Goal: Task Accomplishment & Management: Use online tool/utility

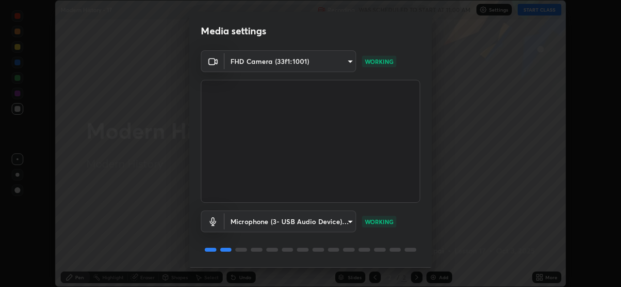
scroll to position [30, 0]
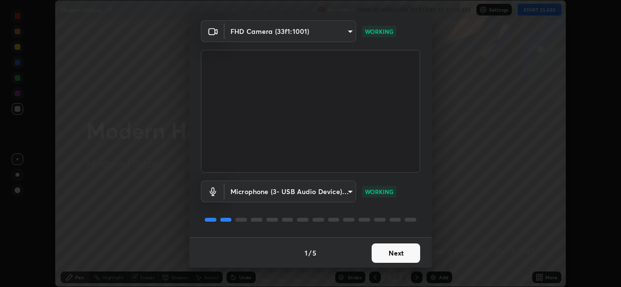
click at [391, 254] on button "Next" at bounding box center [395, 253] width 48 height 19
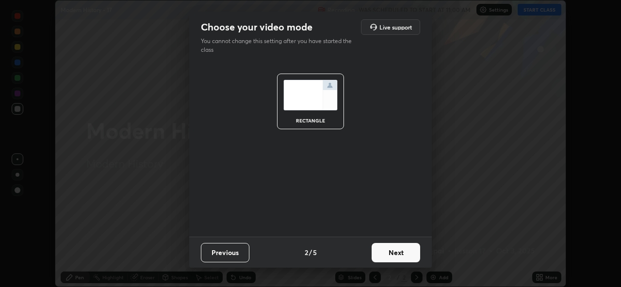
click at [391, 255] on button "Next" at bounding box center [395, 252] width 48 height 19
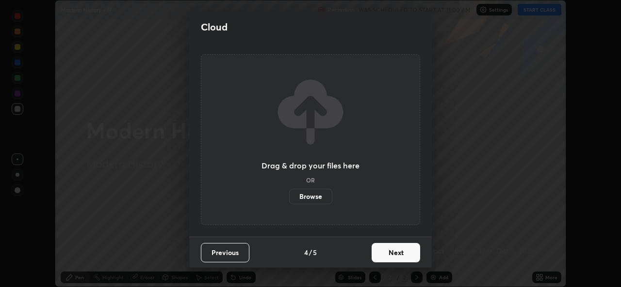
click at [396, 255] on button "Next" at bounding box center [395, 252] width 48 height 19
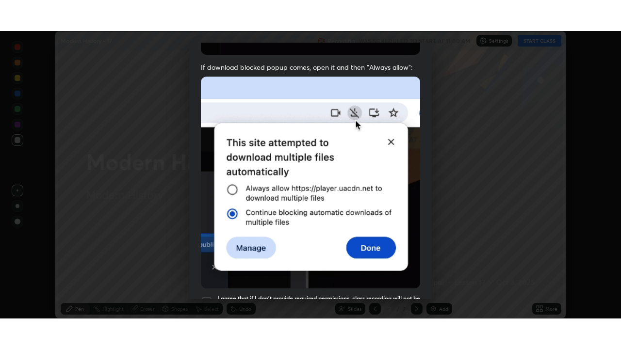
scroll to position [223, 0]
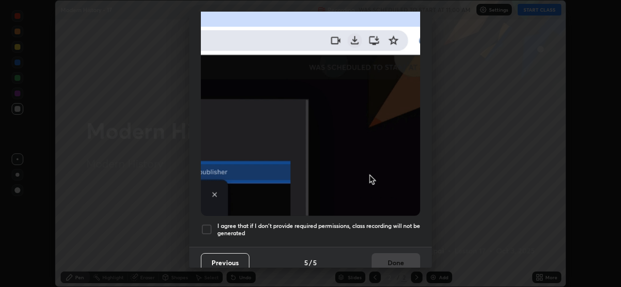
click at [336, 231] on h5 "I agree that if I don't provide required permissions, class recording will not …" at bounding box center [318, 230] width 203 height 15
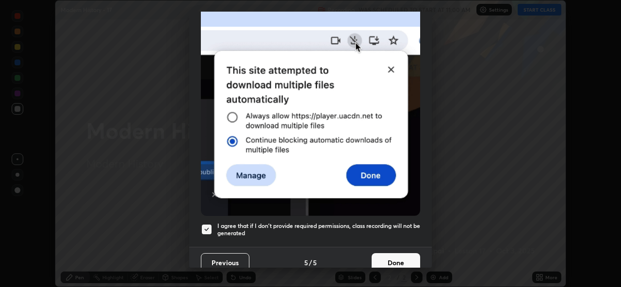
click at [387, 258] on button "Done" at bounding box center [395, 263] width 48 height 19
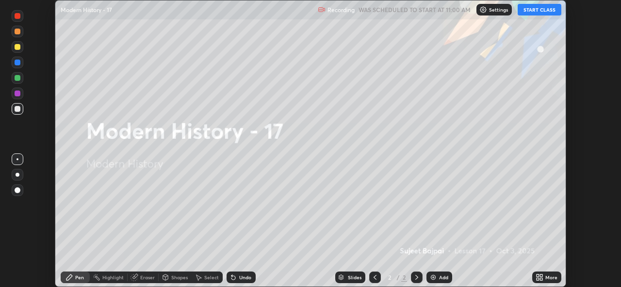
click at [541, 279] on icon at bounding box center [541, 279] width 2 height 2
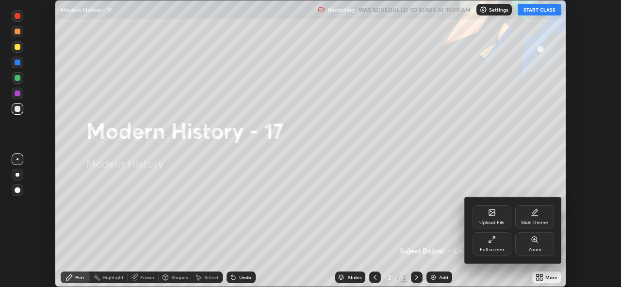
click at [494, 221] on div "Upload File" at bounding box center [491, 223] width 25 height 5
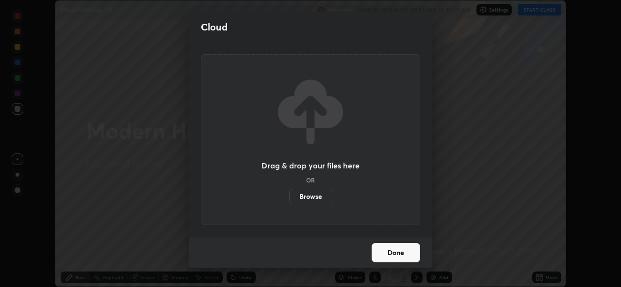
click at [322, 198] on label "Browse" at bounding box center [310, 197] width 43 height 16
click at [289, 198] on input "Browse" at bounding box center [289, 197] width 0 height 16
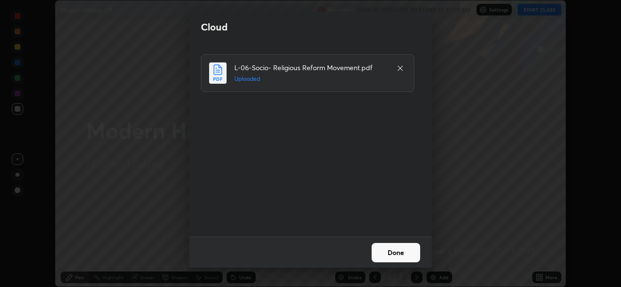
click at [393, 253] on button "Done" at bounding box center [395, 252] width 48 height 19
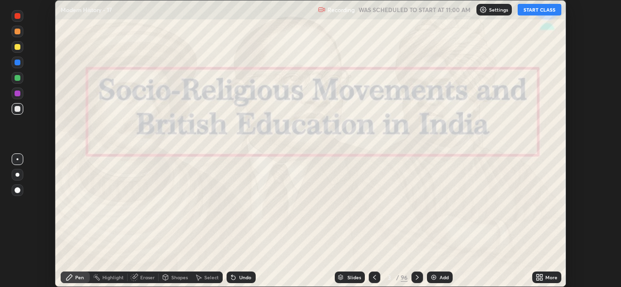
click at [374, 278] on icon at bounding box center [374, 278] width 8 height 8
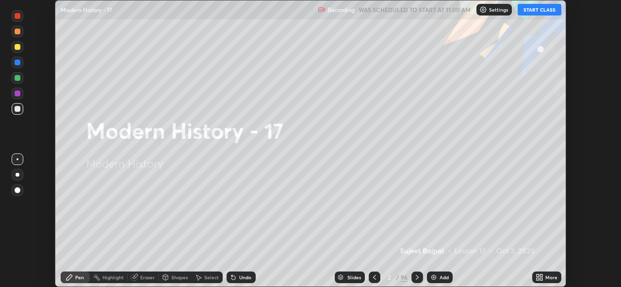
click at [541, 280] on icon at bounding box center [541, 279] width 2 height 2
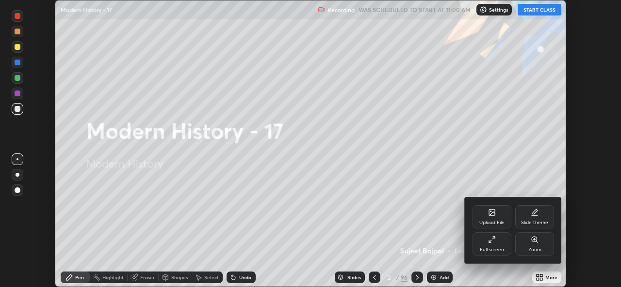
click at [495, 248] on div "Full screen" at bounding box center [491, 250] width 24 height 5
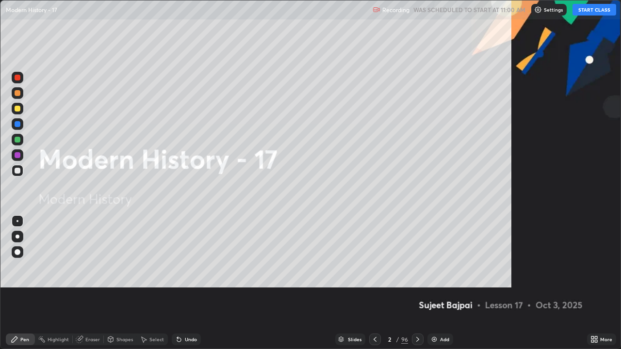
scroll to position [349, 621]
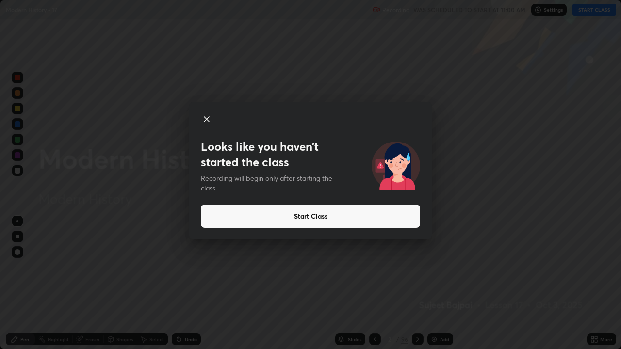
click at [295, 216] on button "Start Class" at bounding box center [310, 216] width 219 height 23
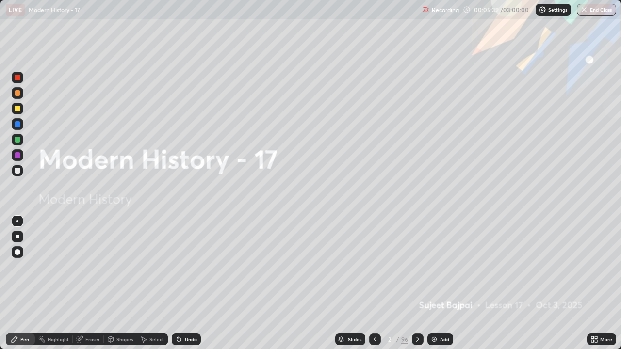
click at [375, 287] on icon at bounding box center [375, 339] width 8 height 8
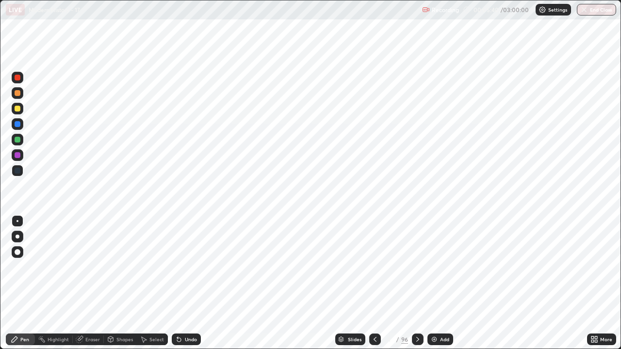
click at [417, 287] on icon at bounding box center [418, 339] width 8 height 8
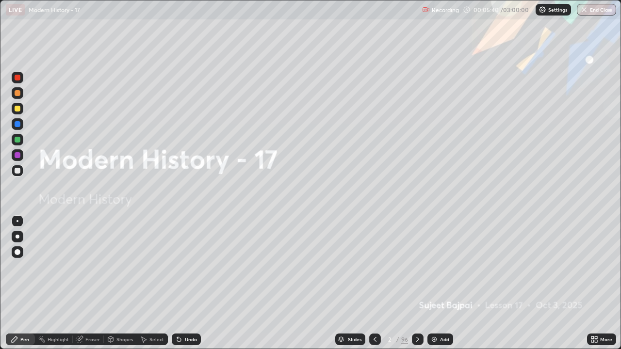
click at [414, 287] on icon at bounding box center [418, 339] width 8 height 8
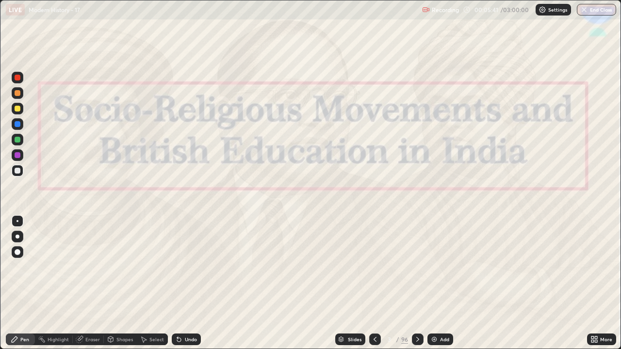
click at [374, 287] on icon at bounding box center [375, 339] width 8 height 8
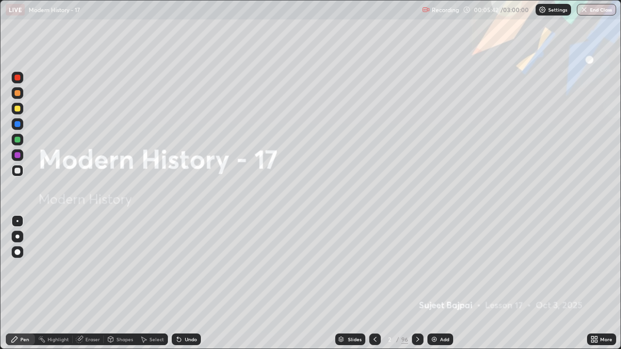
click at [442, 287] on div "Add" at bounding box center [444, 339] width 9 height 5
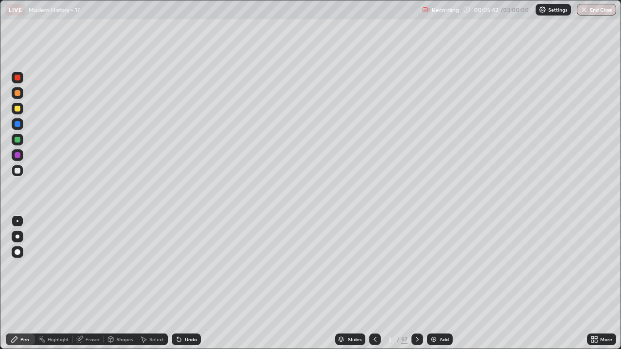
click at [442, 287] on div "Add" at bounding box center [443, 339] width 9 height 5
click at [441, 287] on div "Add" at bounding box center [440, 340] width 26 height 12
click at [441, 287] on div "Add" at bounding box center [444, 339] width 9 height 5
click at [441, 287] on div "Add" at bounding box center [445, 339] width 9 height 5
click at [441, 287] on div "Add" at bounding box center [442, 340] width 26 height 12
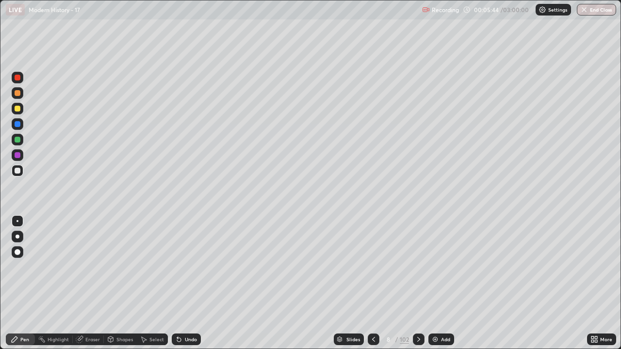
click at [373, 287] on icon at bounding box center [373, 339] width 8 height 8
click at [374, 287] on icon at bounding box center [373, 339] width 8 height 8
click at [372, 287] on icon at bounding box center [373, 339] width 8 height 8
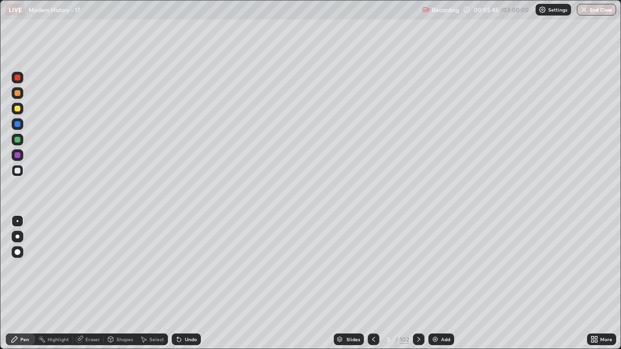
click at [372, 287] on icon at bounding box center [373, 339] width 8 height 8
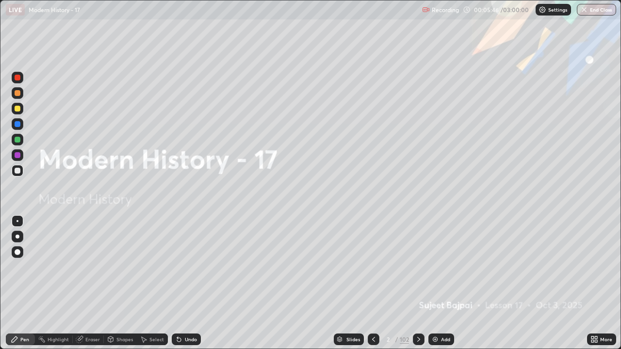
click at [417, 287] on icon at bounding box center [418, 339] width 3 height 5
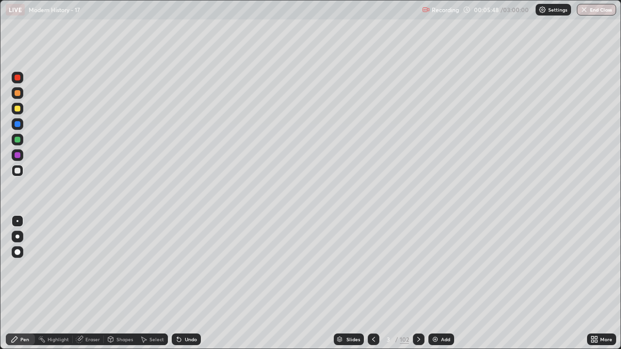
click at [369, 287] on icon at bounding box center [373, 339] width 8 height 8
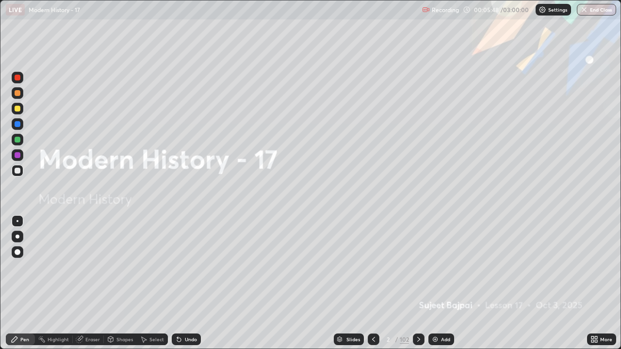
click at [417, 287] on icon at bounding box center [419, 339] width 8 height 8
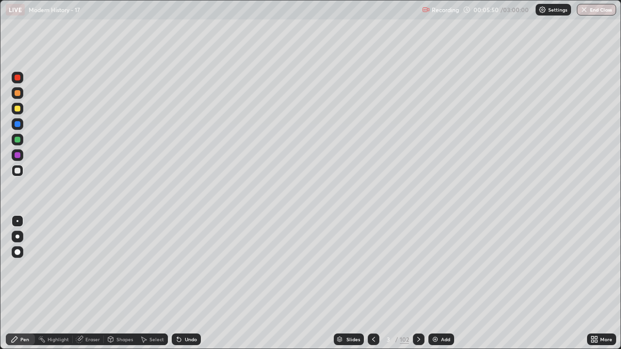
click at [20, 171] on div at bounding box center [18, 171] width 6 height 6
click at [192, 287] on div "Undo" at bounding box center [191, 339] width 12 height 5
click at [191, 287] on div "Undo" at bounding box center [191, 339] width 12 height 5
click at [177, 287] on icon at bounding box center [179, 340] width 4 height 4
click at [419, 287] on icon at bounding box center [419, 339] width 8 height 8
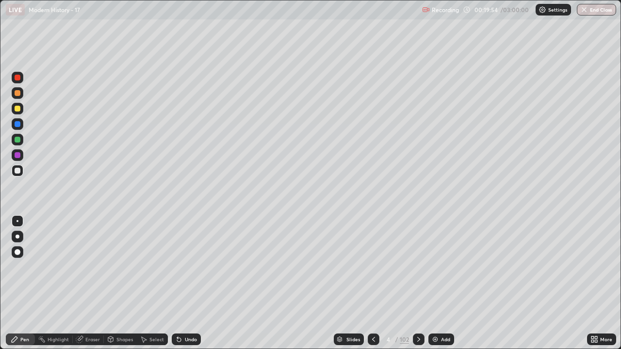
click at [182, 287] on div "Undo" at bounding box center [186, 340] width 29 height 12
click at [183, 287] on div "Undo" at bounding box center [186, 340] width 29 height 12
click at [92, 287] on div "Eraser" at bounding box center [92, 339] width 15 height 5
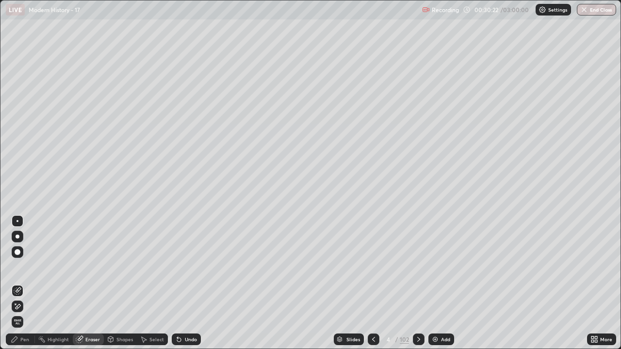
click at [19, 287] on span "Erase all" at bounding box center [17, 322] width 11 height 6
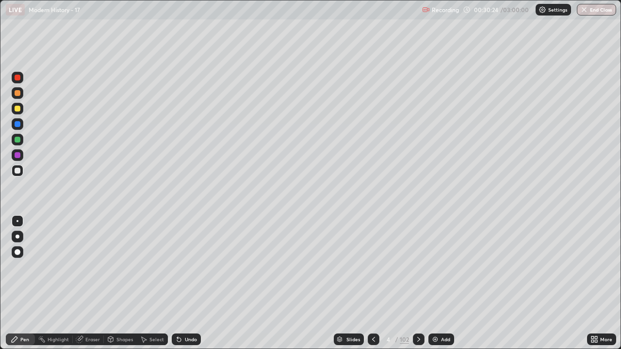
click at [17, 109] on div at bounding box center [18, 109] width 6 height 6
click at [18, 171] on div at bounding box center [18, 171] width 6 height 6
click at [119, 287] on div "Shapes" at bounding box center [124, 339] width 16 height 5
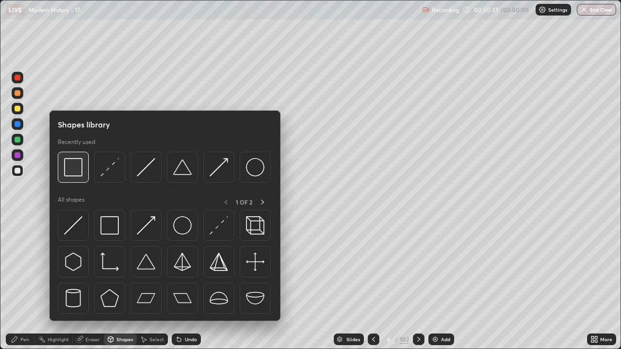
click at [74, 171] on img at bounding box center [73, 167] width 18 height 18
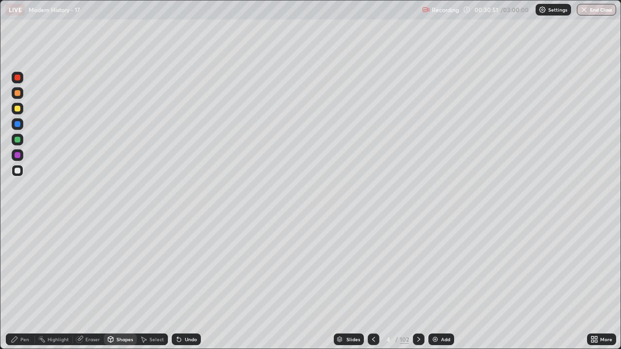
click at [20, 111] on div at bounding box center [18, 109] width 6 height 6
click at [26, 287] on div "Pen" at bounding box center [24, 339] width 9 height 5
click at [187, 287] on div "Undo" at bounding box center [191, 339] width 12 height 5
click at [189, 287] on div "Undo" at bounding box center [191, 339] width 12 height 5
click at [191, 287] on div "Undo" at bounding box center [191, 339] width 12 height 5
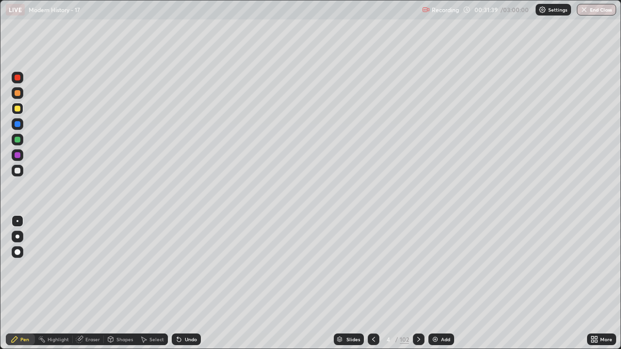
click at [191, 287] on div "Undo" at bounding box center [191, 339] width 12 height 5
click at [193, 287] on div "Undo" at bounding box center [191, 339] width 12 height 5
click at [196, 287] on div "Undo" at bounding box center [186, 340] width 29 height 12
click at [197, 287] on div "Undo" at bounding box center [186, 340] width 29 height 12
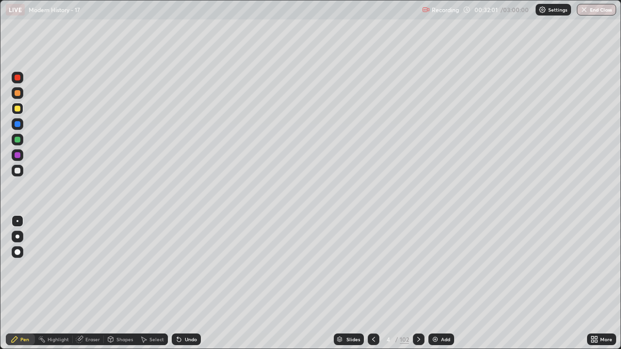
click at [187, 287] on div "Undo" at bounding box center [186, 340] width 29 height 12
click at [22, 173] on div at bounding box center [18, 171] width 12 height 12
click at [18, 171] on div at bounding box center [18, 171] width 6 height 6
click at [17, 109] on div at bounding box center [18, 109] width 6 height 6
click at [19, 94] on div at bounding box center [18, 93] width 6 height 6
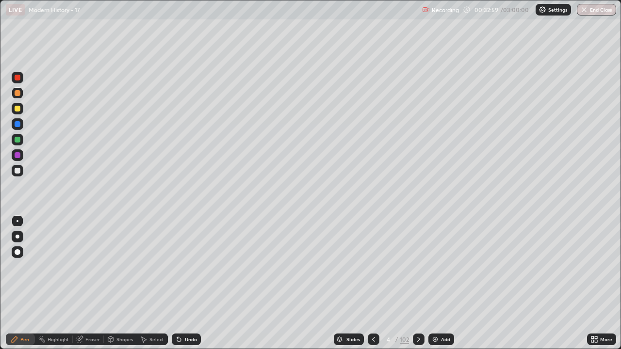
click at [21, 171] on div at bounding box center [18, 171] width 12 height 12
click at [17, 171] on div at bounding box center [18, 171] width 6 height 6
click at [18, 109] on div at bounding box center [18, 109] width 6 height 6
click at [188, 287] on div "Undo" at bounding box center [191, 339] width 12 height 5
click at [190, 287] on div "Undo" at bounding box center [191, 339] width 12 height 5
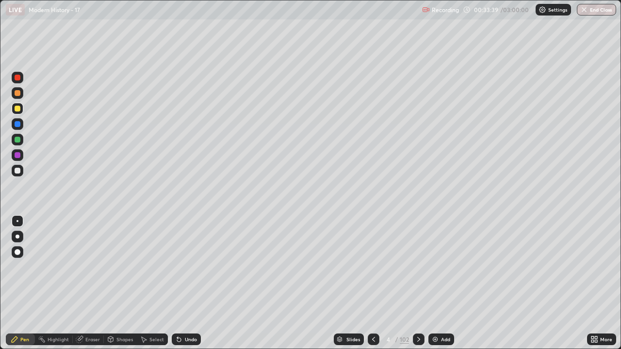
click at [19, 172] on div at bounding box center [18, 171] width 6 height 6
click at [22, 157] on div at bounding box center [18, 155] width 12 height 12
click at [17, 171] on div at bounding box center [18, 171] width 6 height 6
click at [188, 287] on div "Undo" at bounding box center [186, 340] width 29 height 12
click at [189, 287] on div "Undo" at bounding box center [191, 339] width 12 height 5
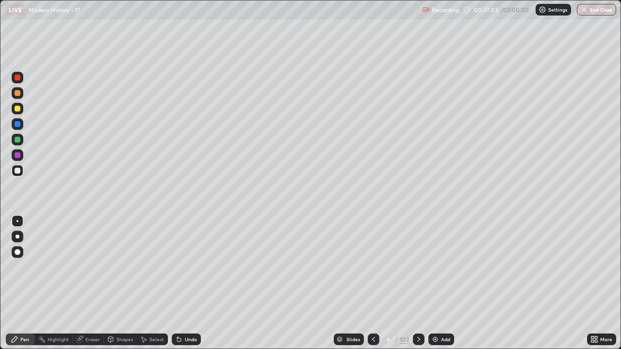
click at [417, 287] on icon at bounding box center [419, 339] width 8 height 8
click at [372, 287] on icon at bounding box center [373, 339] width 8 height 8
click at [417, 287] on icon at bounding box center [418, 339] width 3 height 5
click at [17, 109] on div at bounding box center [18, 109] width 6 height 6
click at [122, 287] on div "Shapes" at bounding box center [124, 339] width 16 height 5
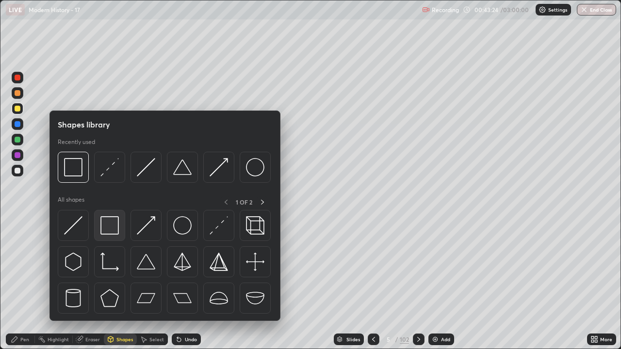
click at [110, 229] on img at bounding box center [109, 225] width 18 height 18
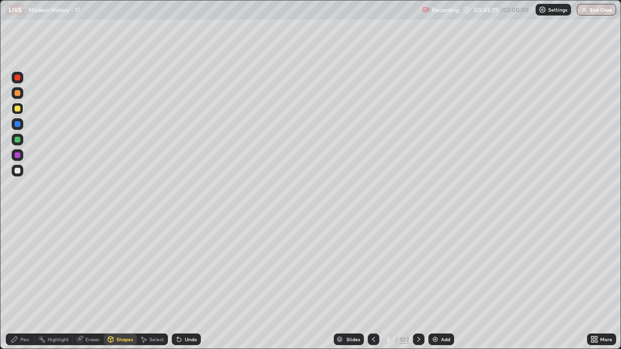
click at [21, 173] on div at bounding box center [18, 171] width 12 height 12
click at [180, 287] on icon at bounding box center [179, 339] width 8 height 8
click at [19, 287] on div "Pen" at bounding box center [20, 340] width 29 height 12
click at [17, 237] on div at bounding box center [18, 237] width 4 height 4
click at [187, 287] on div "Undo" at bounding box center [191, 339] width 12 height 5
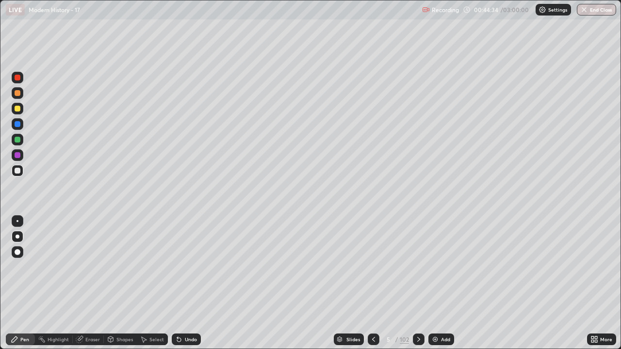
click at [23, 287] on div "Pen" at bounding box center [24, 339] width 9 height 5
click at [17, 221] on div at bounding box center [17, 221] width 2 height 2
click at [18, 108] on div at bounding box center [18, 109] width 6 height 6
click at [20, 173] on div at bounding box center [18, 171] width 12 height 12
click at [21, 172] on div at bounding box center [18, 171] width 12 height 12
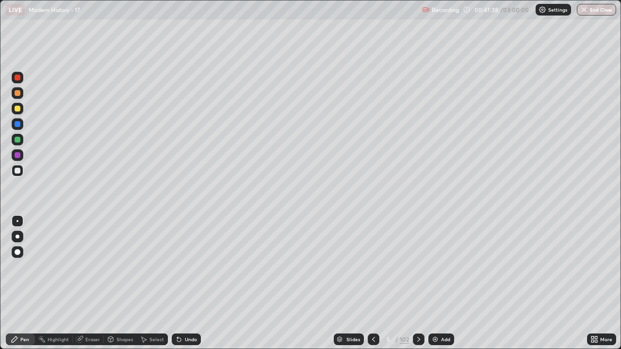
click at [92, 287] on div "Eraser" at bounding box center [88, 340] width 31 height 12
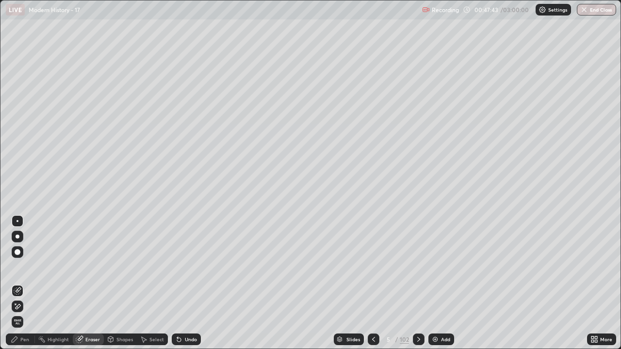
click at [23, 287] on div "Pen" at bounding box center [24, 339] width 9 height 5
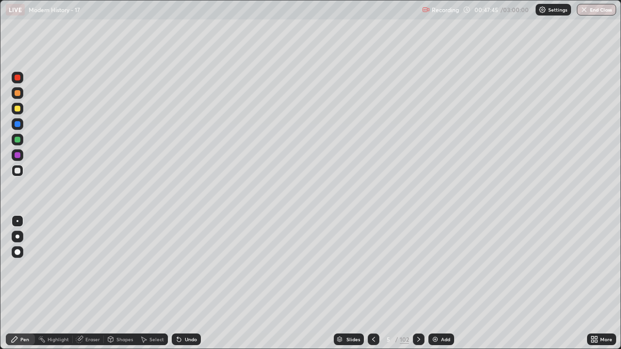
click at [18, 96] on div at bounding box center [18, 93] width 12 height 12
click at [417, 287] on icon at bounding box center [419, 339] width 8 height 8
click at [372, 287] on icon at bounding box center [373, 339] width 8 height 8
click at [369, 287] on icon at bounding box center [373, 339] width 8 height 8
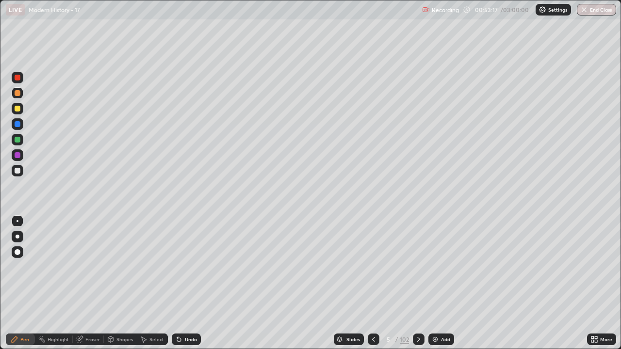
click at [417, 287] on icon at bounding box center [419, 339] width 8 height 8
click at [417, 287] on div at bounding box center [419, 339] width 12 height 19
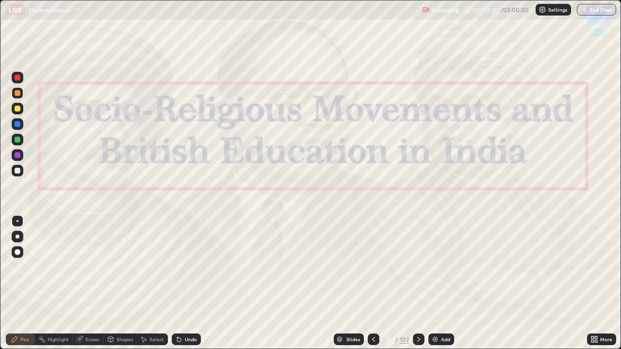
click at [417, 287] on icon at bounding box center [419, 339] width 8 height 8
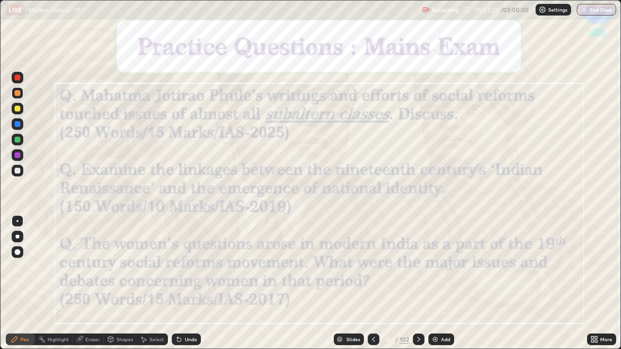
click at [349, 287] on div "Slides" at bounding box center [353, 339] width 14 height 5
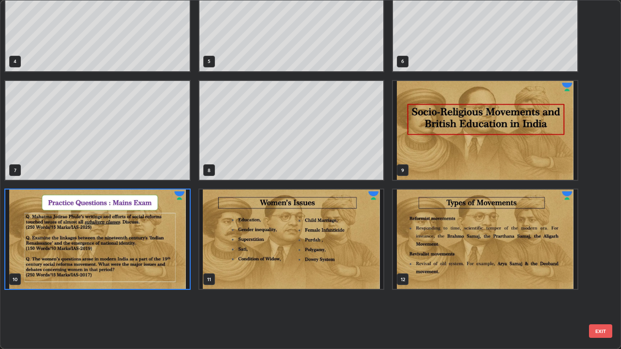
scroll to position [0, 0]
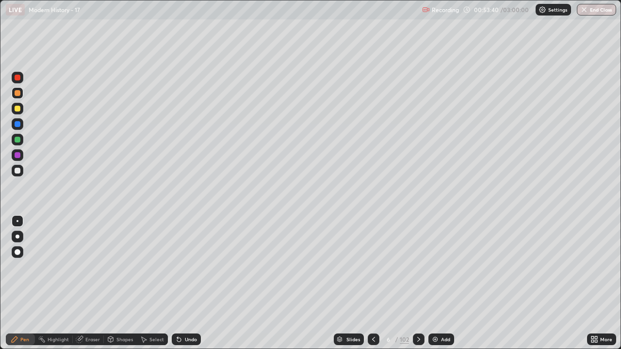
click at [20, 171] on div at bounding box center [18, 171] width 6 height 6
click at [18, 109] on div at bounding box center [18, 109] width 6 height 6
click at [18, 155] on div at bounding box center [18, 155] width 6 height 6
click at [19, 95] on div at bounding box center [18, 93] width 6 height 6
click at [18, 172] on div at bounding box center [18, 171] width 6 height 6
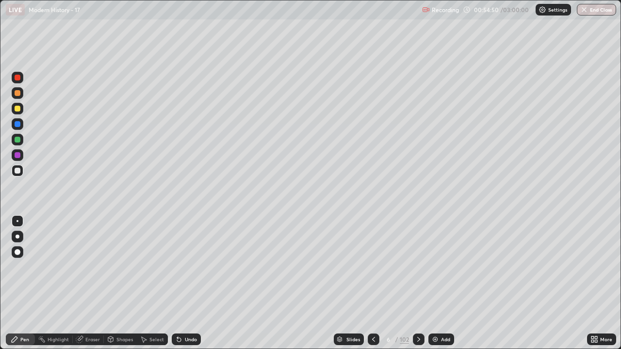
click at [181, 287] on icon at bounding box center [179, 339] width 8 height 8
click at [183, 287] on div "Undo" at bounding box center [186, 340] width 29 height 12
click at [17, 109] on div at bounding box center [18, 109] width 6 height 6
click at [19, 173] on div at bounding box center [18, 171] width 6 height 6
click at [17, 93] on div at bounding box center [18, 93] width 6 height 6
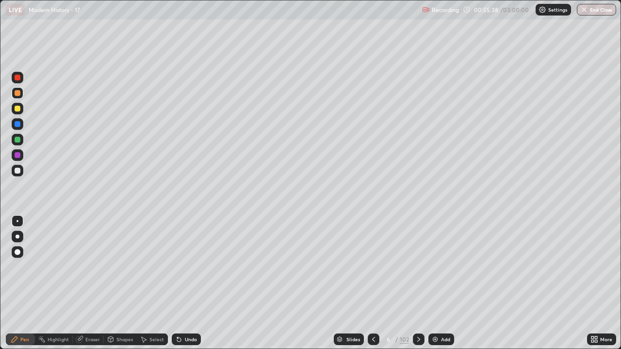
click at [187, 287] on div "Undo" at bounding box center [191, 339] width 12 height 5
click at [190, 287] on div "Undo" at bounding box center [191, 339] width 12 height 5
click at [21, 170] on div at bounding box center [18, 171] width 12 height 12
click at [22, 143] on div at bounding box center [18, 140] width 12 height 12
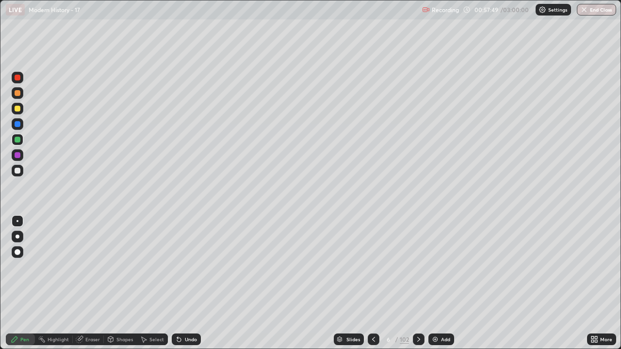
click at [417, 287] on icon at bounding box center [419, 339] width 8 height 8
click at [18, 109] on div at bounding box center [18, 109] width 6 height 6
click at [191, 287] on div "Undo" at bounding box center [186, 340] width 29 height 12
click at [20, 171] on div at bounding box center [18, 171] width 6 height 6
click at [417, 287] on icon at bounding box center [419, 339] width 8 height 8
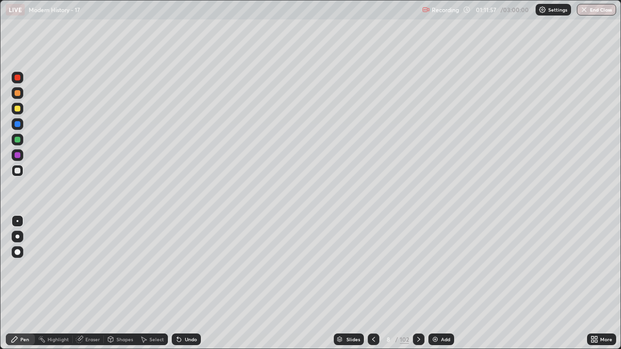
click at [417, 287] on icon at bounding box center [419, 339] width 8 height 8
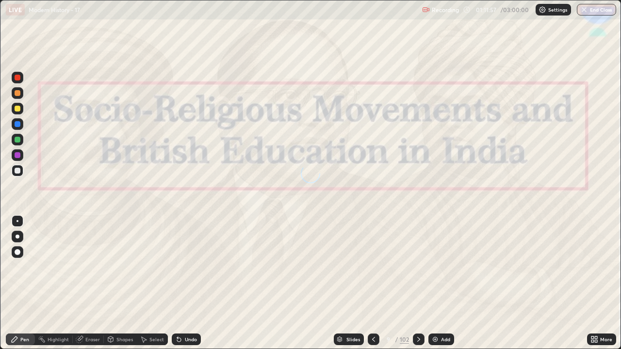
click at [416, 287] on icon at bounding box center [419, 339] width 8 height 8
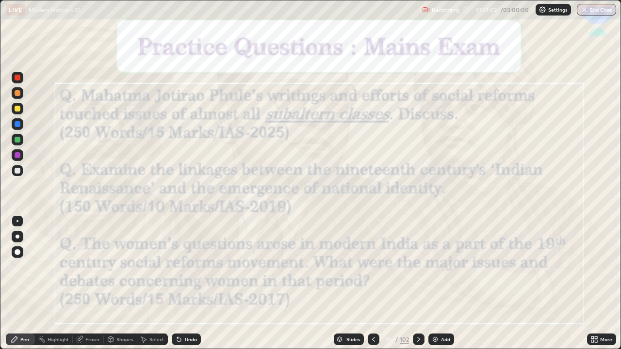
click at [21, 171] on div at bounding box center [18, 171] width 12 height 12
click at [17, 171] on div at bounding box center [18, 171] width 6 height 6
click at [371, 287] on icon at bounding box center [373, 339] width 8 height 8
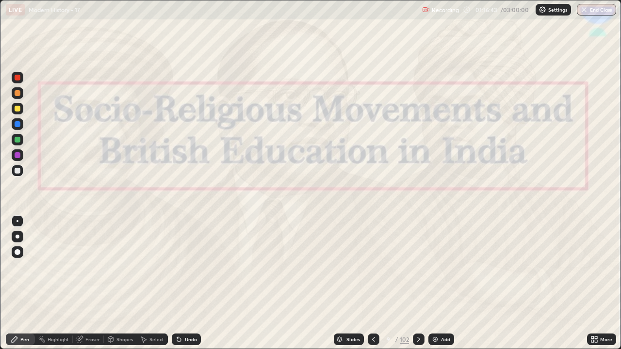
click at [371, 287] on icon at bounding box center [373, 339] width 8 height 8
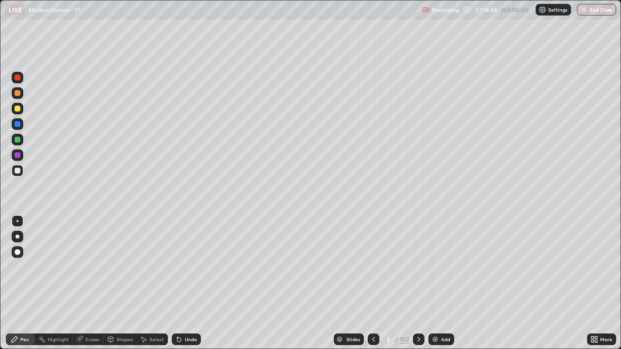
click at [371, 287] on div at bounding box center [373, 340] width 12 height 12
click at [416, 287] on icon at bounding box center [419, 339] width 8 height 8
click at [21, 112] on div at bounding box center [18, 109] width 12 height 12
click at [372, 287] on icon at bounding box center [373, 339] width 8 height 8
click at [417, 287] on icon at bounding box center [419, 339] width 8 height 8
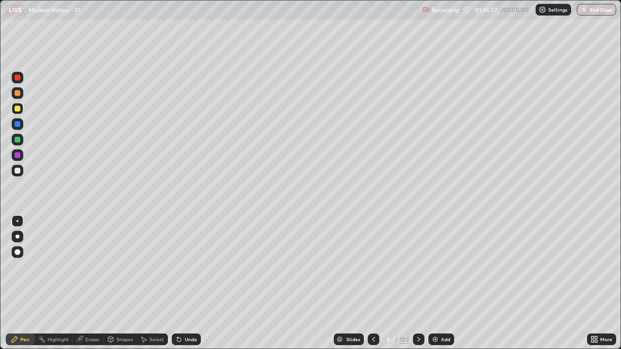
click at [372, 287] on icon at bounding box center [373, 339] width 8 height 8
click at [435, 287] on img at bounding box center [435, 339] width 8 height 8
click at [413, 287] on div at bounding box center [419, 340] width 12 height 12
click at [372, 287] on icon at bounding box center [373, 339] width 8 height 8
click at [416, 287] on icon at bounding box center [419, 339] width 8 height 8
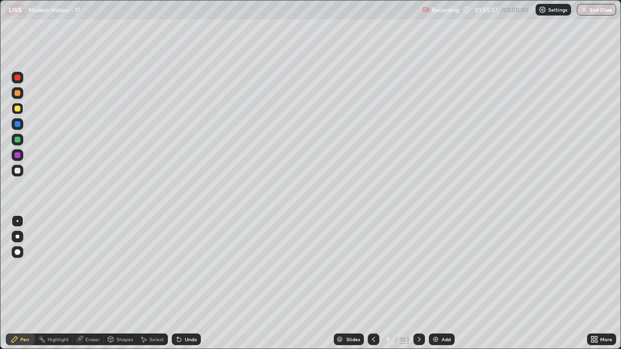
click at [418, 287] on icon at bounding box center [419, 339] width 8 height 8
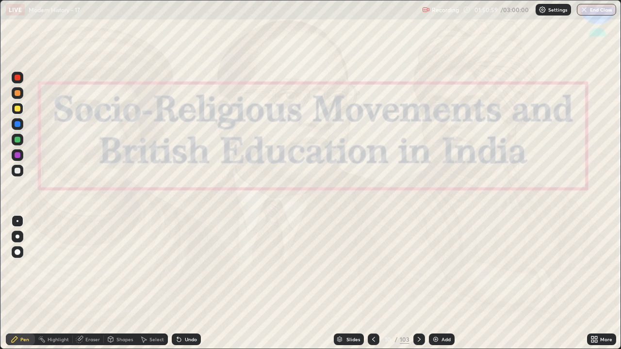
click at [417, 287] on icon at bounding box center [418, 339] width 3 height 5
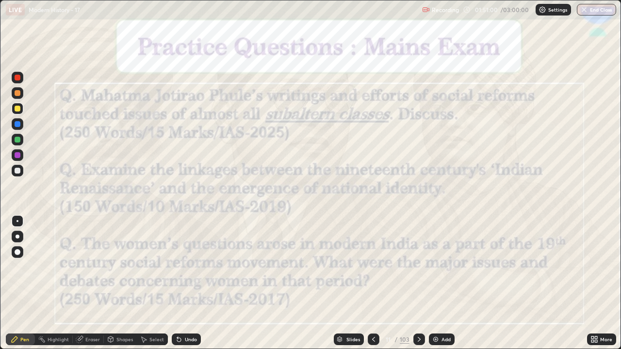
click at [417, 287] on icon at bounding box center [419, 339] width 8 height 8
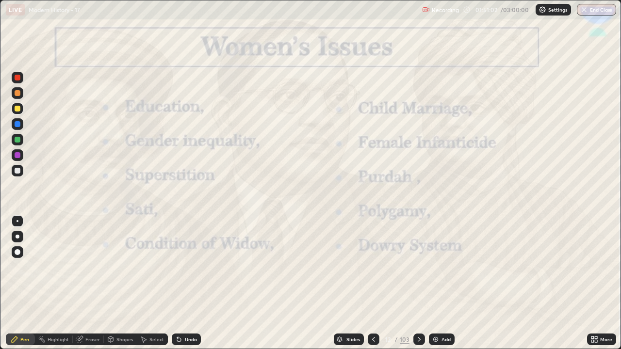
click at [415, 287] on div at bounding box center [419, 339] width 12 height 19
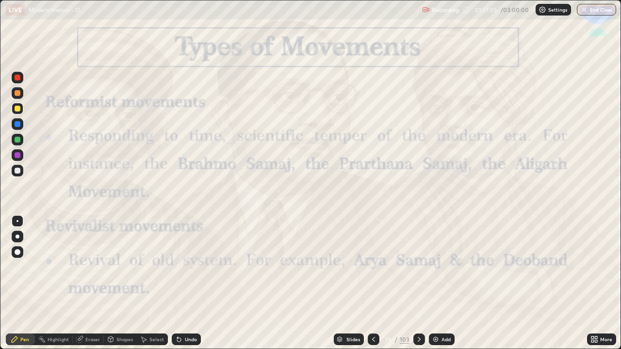
click at [371, 287] on icon at bounding box center [373, 339] width 8 height 8
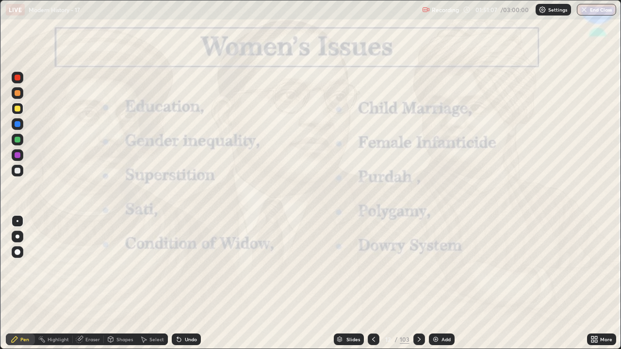
click at [443, 287] on div "Add" at bounding box center [442, 340] width 26 height 12
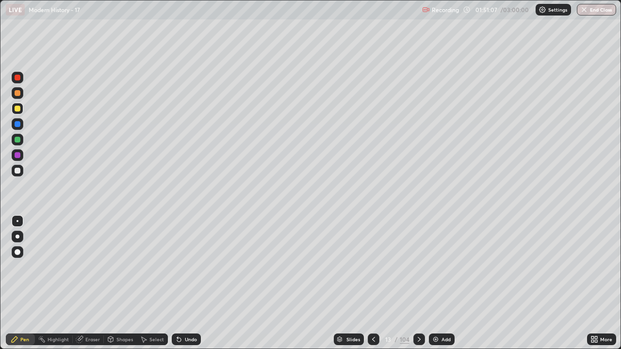
click at [445, 287] on div "Add" at bounding box center [442, 340] width 26 height 12
click at [445, 287] on div "Add" at bounding box center [441, 340] width 26 height 12
click at [371, 287] on icon at bounding box center [373, 339] width 8 height 8
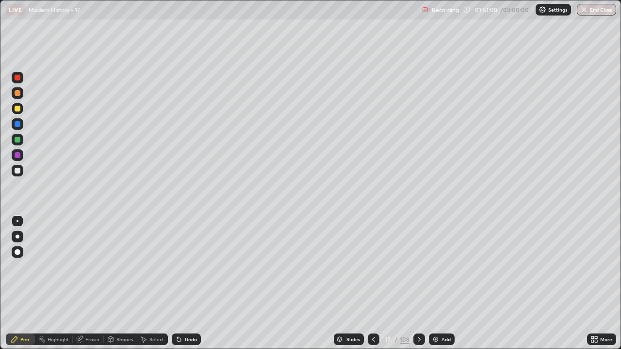
click at [371, 287] on icon at bounding box center [373, 339] width 8 height 8
click at [372, 287] on icon at bounding box center [373, 339] width 8 height 8
click at [371, 287] on icon at bounding box center [373, 339] width 8 height 8
click at [372, 287] on icon at bounding box center [373, 339] width 8 height 8
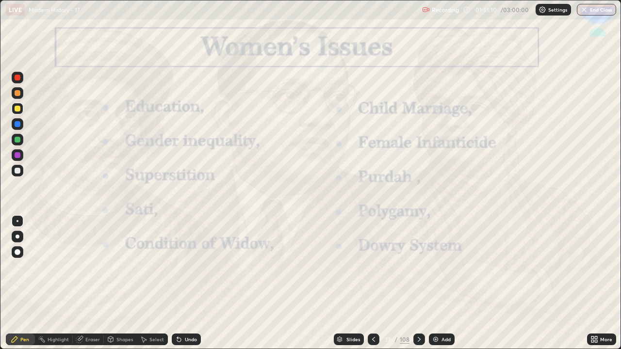
click at [419, 287] on icon at bounding box center [419, 339] width 8 height 8
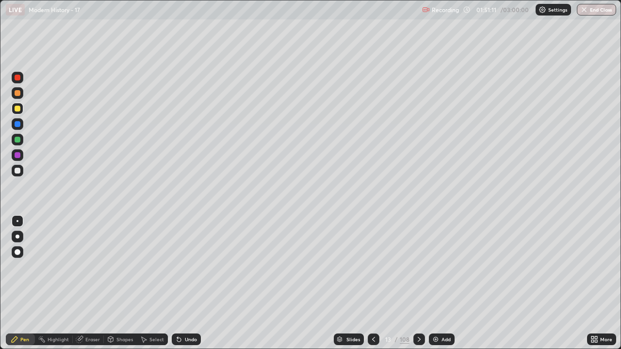
click at [18, 171] on div at bounding box center [18, 171] width 6 height 6
click at [186, 287] on div "Undo" at bounding box center [191, 339] width 12 height 5
click at [19, 111] on div at bounding box center [18, 109] width 12 height 12
click at [179, 287] on icon at bounding box center [179, 340] width 4 height 4
click at [177, 287] on icon at bounding box center [177, 337] width 1 height 1
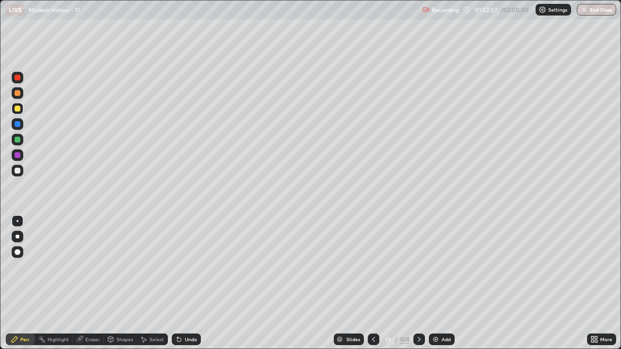
click at [177, 287] on icon at bounding box center [177, 337] width 1 height 1
click at [19, 97] on div at bounding box center [18, 93] width 12 height 12
click at [19, 171] on div at bounding box center [18, 171] width 6 height 6
click at [20, 108] on div at bounding box center [18, 109] width 6 height 6
click at [19, 157] on div at bounding box center [18, 155] width 6 height 6
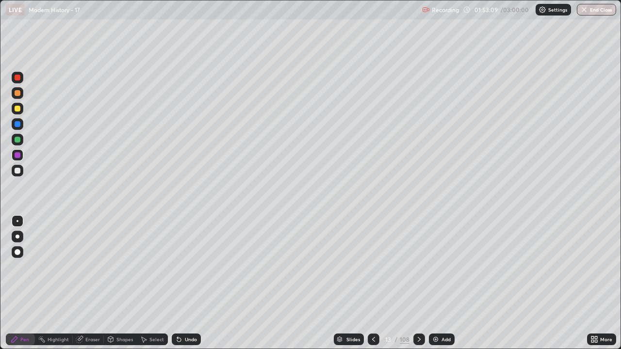
click at [123, 287] on div "Shapes" at bounding box center [124, 339] width 16 height 5
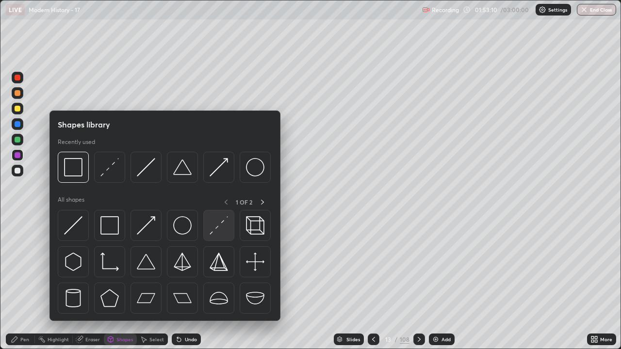
click at [216, 228] on img at bounding box center [218, 225] width 18 height 18
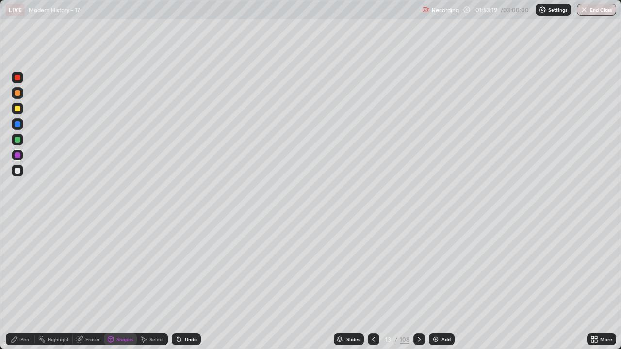
click at [18, 173] on div at bounding box center [18, 171] width 6 height 6
click at [17, 171] on div at bounding box center [18, 171] width 6 height 6
click at [21, 287] on div "Pen" at bounding box center [24, 339] width 9 height 5
click at [18, 171] on div at bounding box center [18, 171] width 6 height 6
click at [184, 287] on div "Undo" at bounding box center [186, 340] width 29 height 12
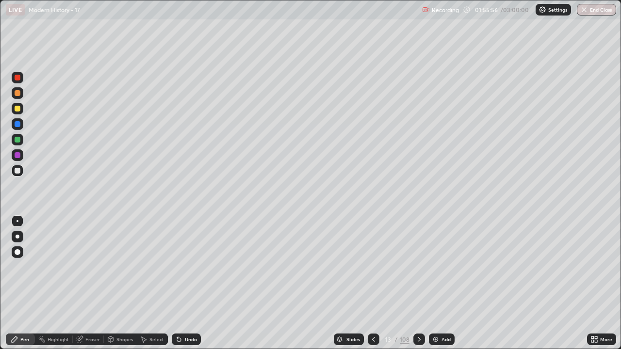
click at [181, 287] on div "Undo" at bounding box center [186, 340] width 29 height 12
click at [177, 287] on icon at bounding box center [177, 337] width 1 height 1
click at [415, 287] on icon at bounding box center [419, 339] width 8 height 8
click at [417, 287] on icon at bounding box center [418, 339] width 3 height 5
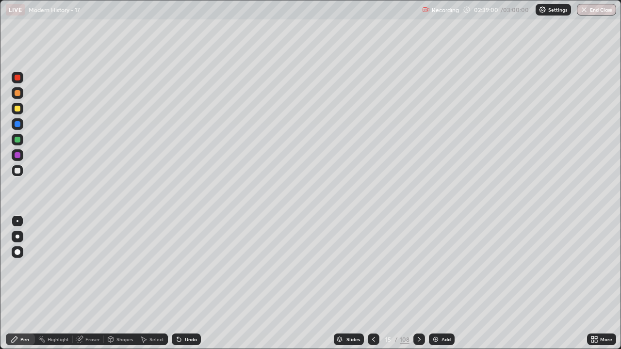
click at [418, 287] on icon at bounding box center [419, 339] width 8 height 8
click at [196, 287] on div "Undo" at bounding box center [186, 340] width 29 height 12
click at [498, 13] on div "02:58:03 / 03:00:00" at bounding box center [496, 10] width 67 height 8
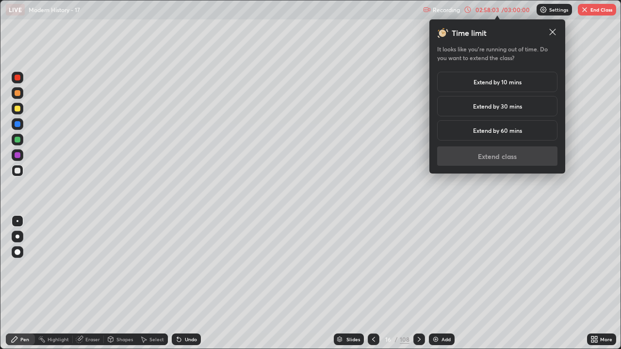
click at [504, 80] on h5 "Extend by 10 mins" at bounding box center [497, 82] width 48 height 9
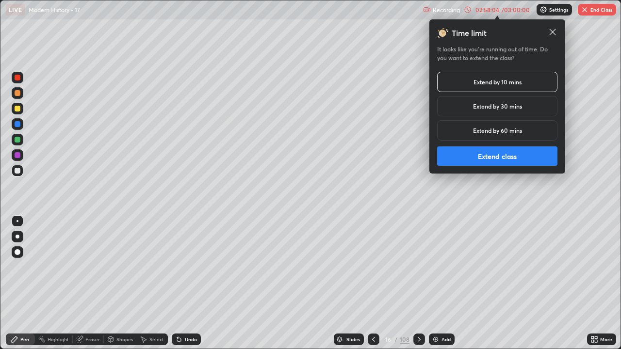
click at [515, 159] on button "Extend class" at bounding box center [497, 155] width 120 height 19
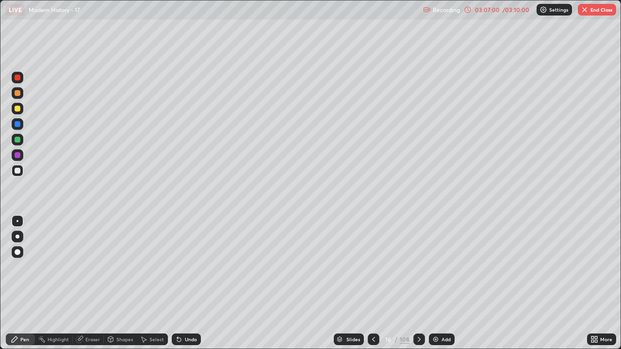
click at [599, 14] on button "End Class" at bounding box center [596, 10] width 38 height 12
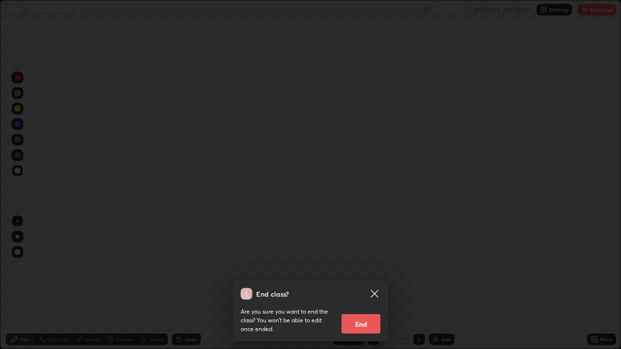
click at [364, 287] on button "End" at bounding box center [360, 323] width 39 height 19
